Goal: Task Accomplishment & Management: Manage account settings

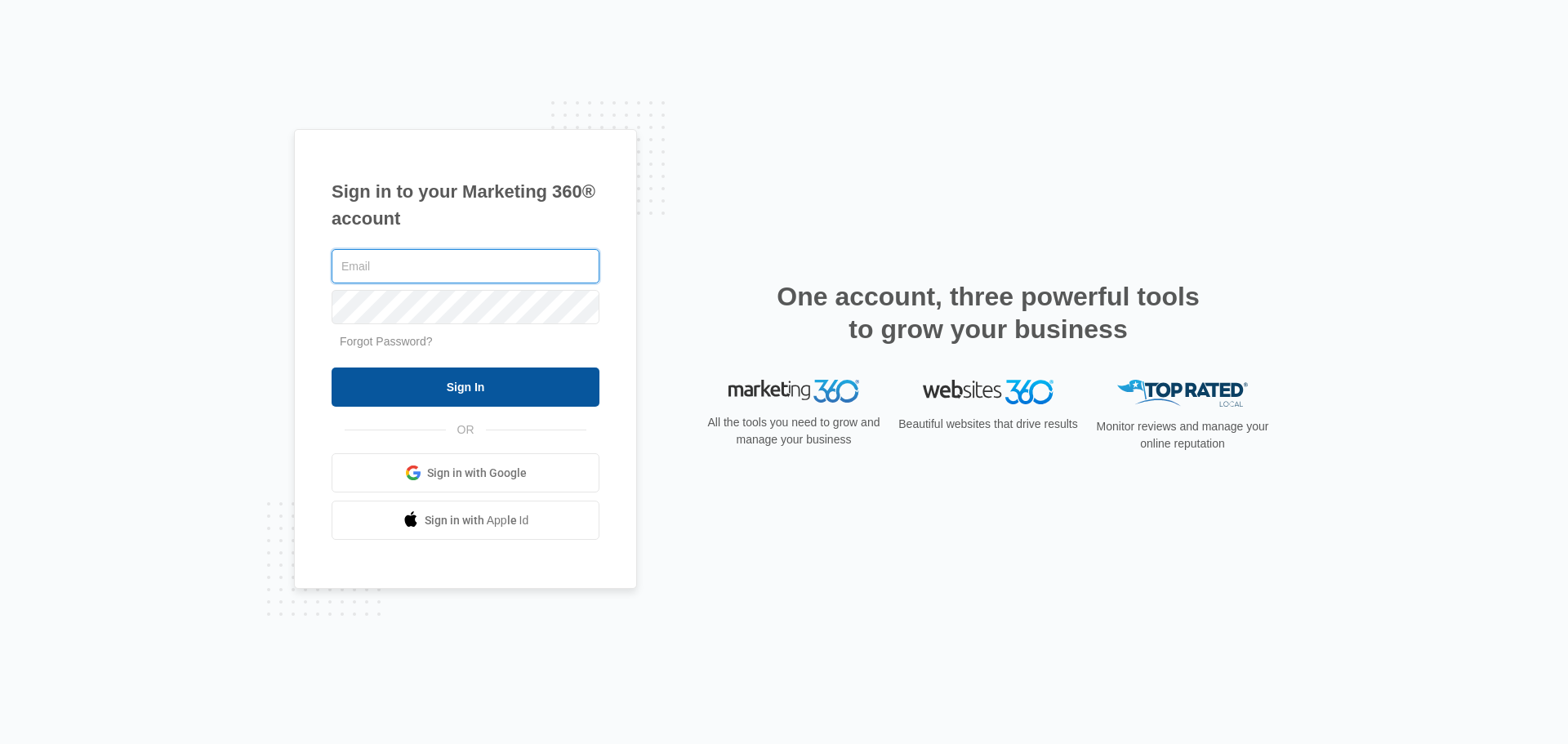
type input "[EMAIL_ADDRESS][DOMAIN_NAME]"
click at [457, 389] on input "Sign In" at bounding box center [465, 387] width 268 height 39
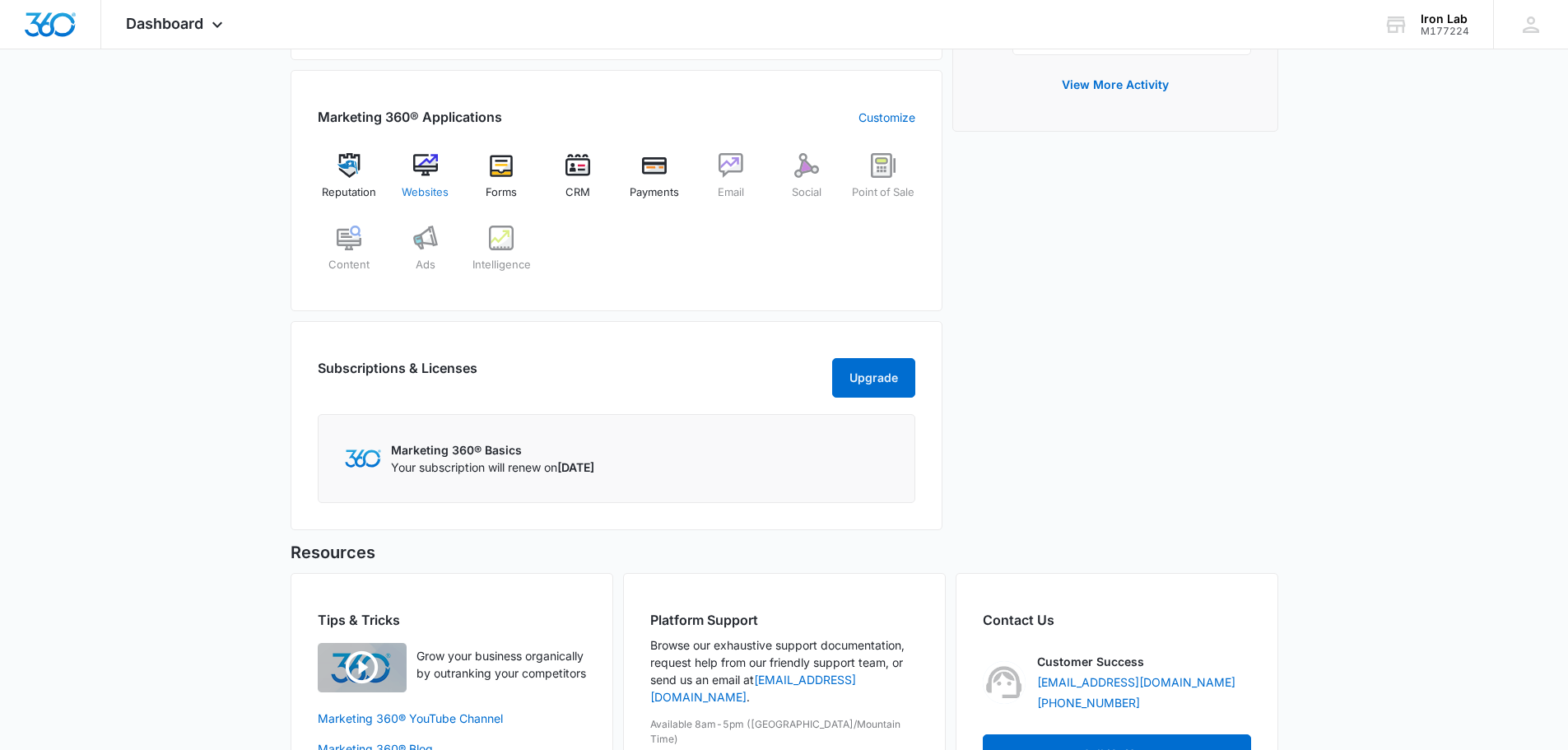
scroll to position [483, 0]
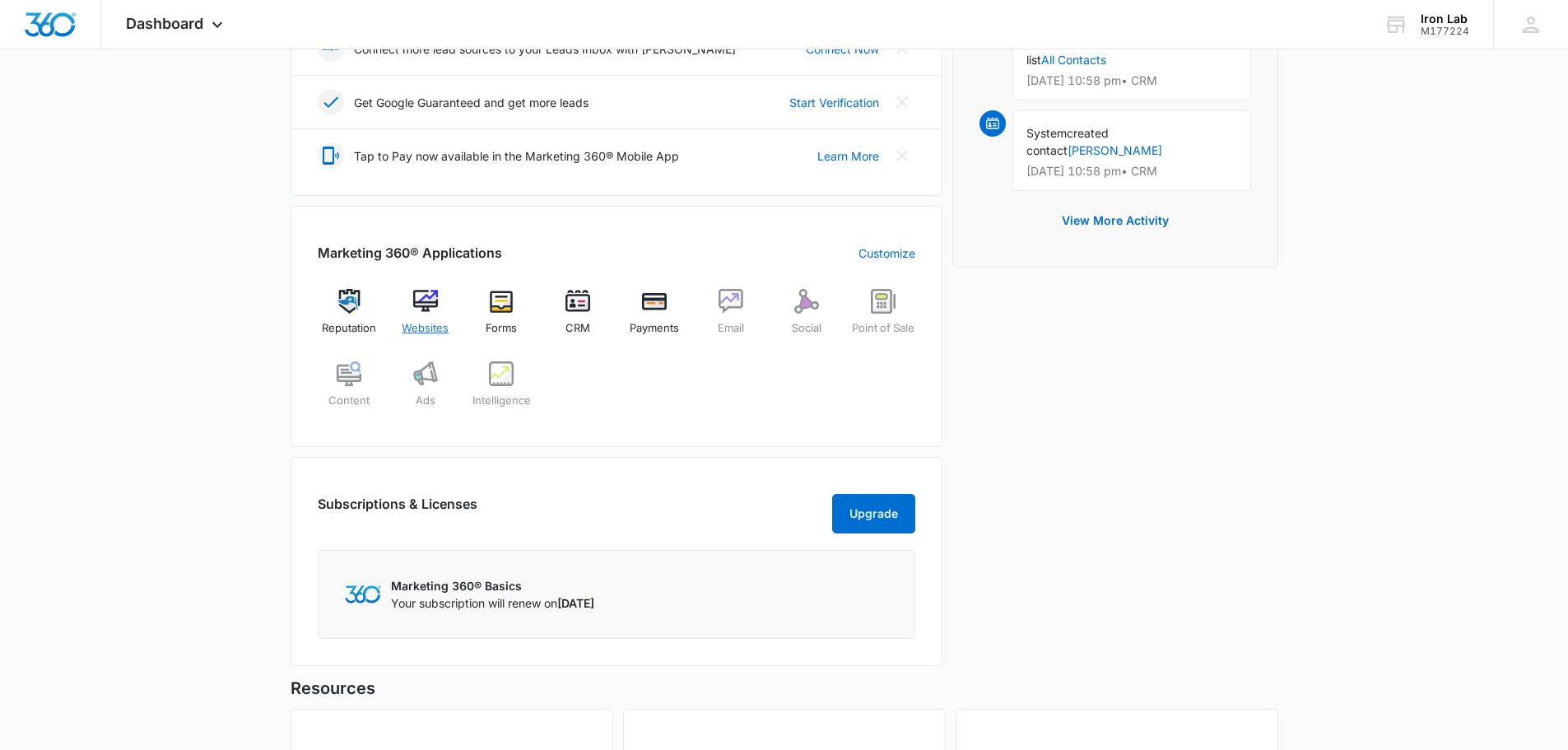
click at [423, 306] on img at bounding box center [425, 301] width 25 height 25
